Goal: Use online tool/utility: Utilize a website feature to perform a specific function

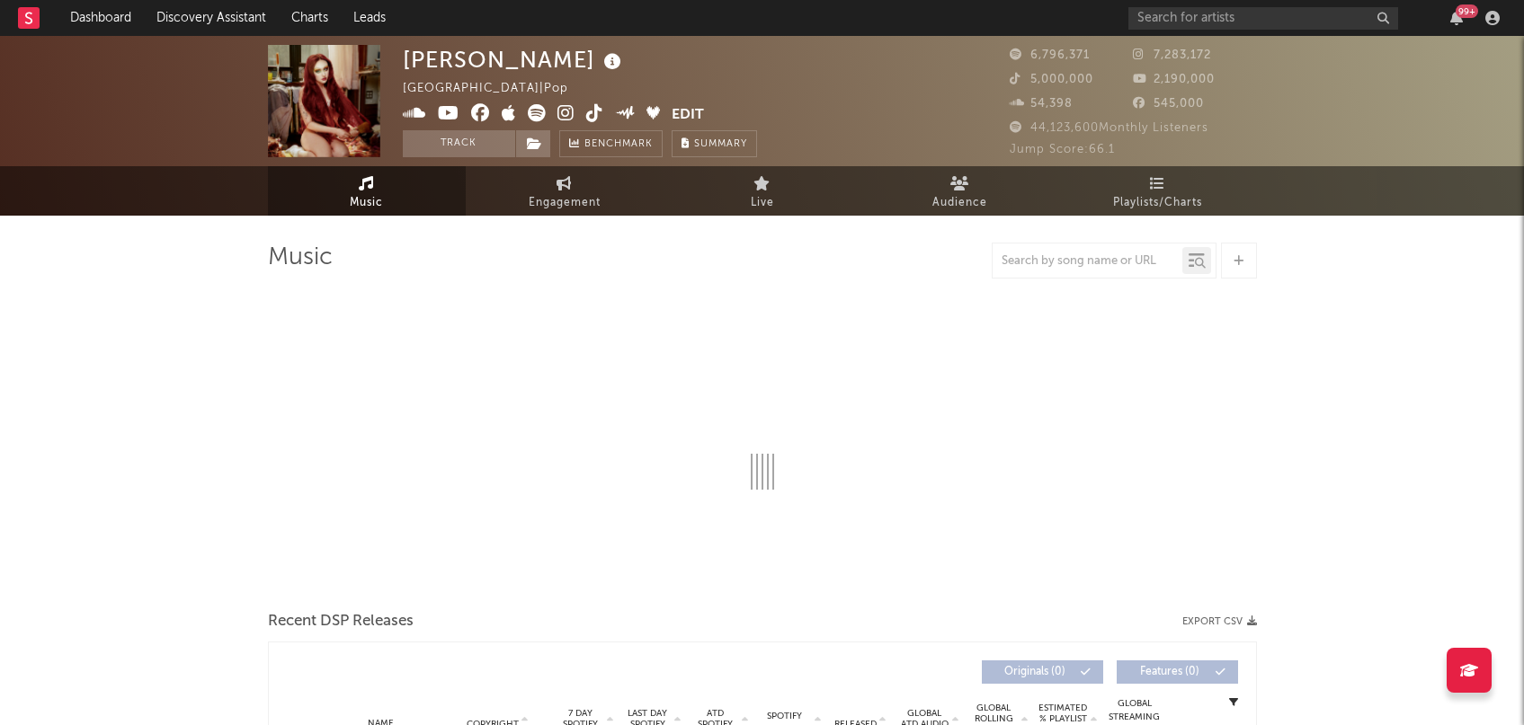
click at [212, 38] on div "[PERSON_NAME] [GEOGRAPHIC_DATA] | Pop Edit Track Benchmark Summary 6,796,371 7,…" at bounding box center [762, 101] width 1524 height 130
click at [218, 31] on link "Discovery Assistant" at bounding box center [211, 18] width 135 height 36
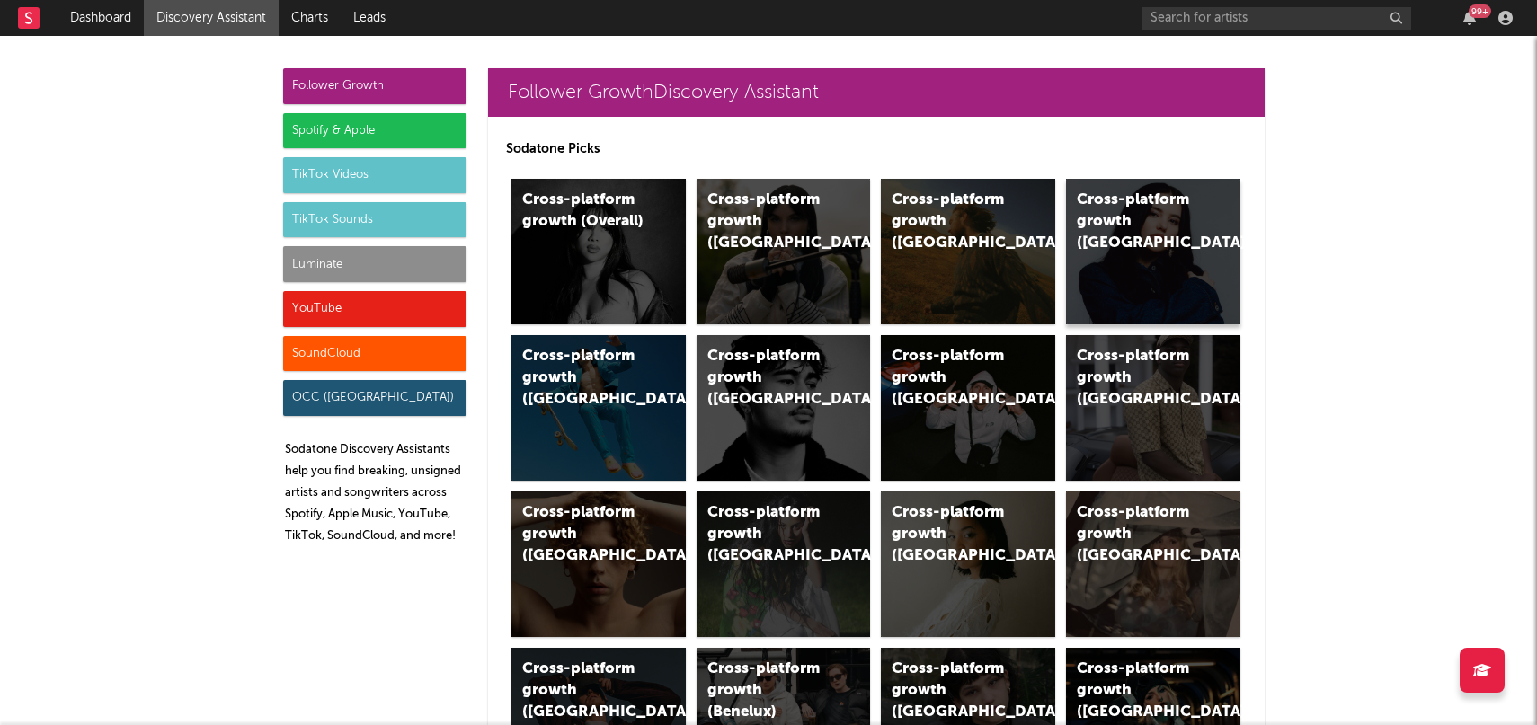
click at [1135, 227] on div "Cross-platform growth ([GEOGRAPHIC_DATA])" at bounding box center [1138, 222] width 122 height 65
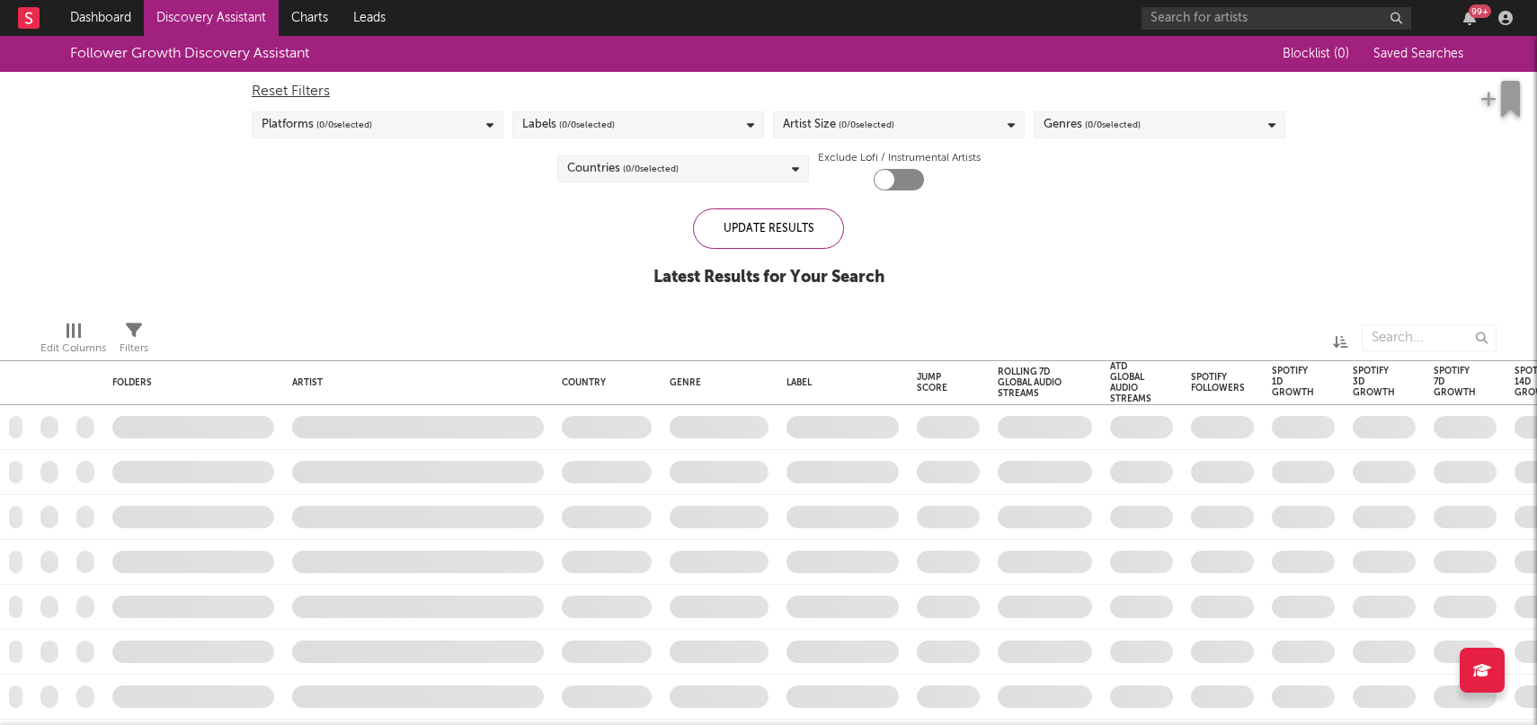
checkbox input "true"
